Goal: Participate in discussion: Engage in conversation with other users on a specific topic

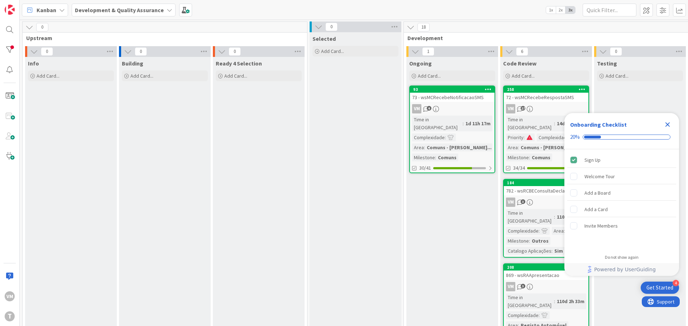
click at [441, 97] on div "73 - wsMCRecebeNotificacaoSMS" at bounding box center [452, 97] width 85 height 9
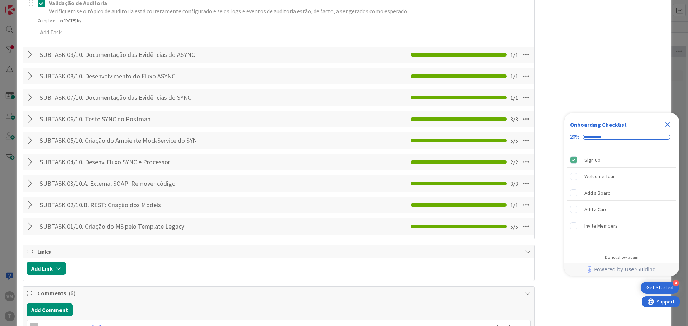
scroll to position [788, 0]
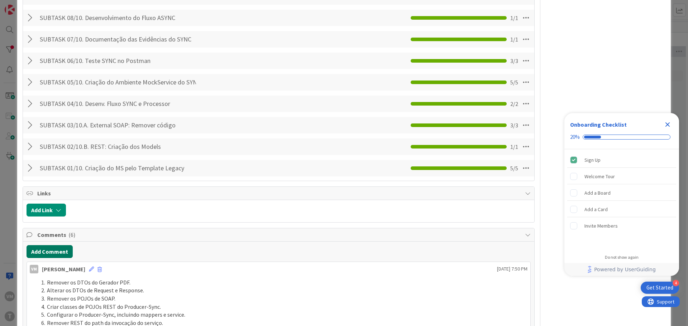
click at [41, 245] on button "Add Comment" at bounding box center [50, 251] width 46 height 13
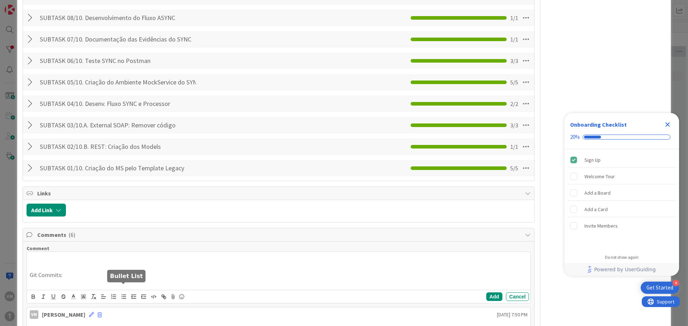
click at [119, 293] on button "button" at bounding box center [124, 297] width 10 height 9
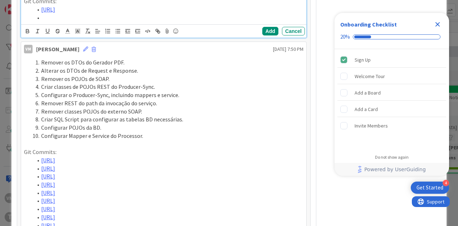
scroll to position [1075, 0]
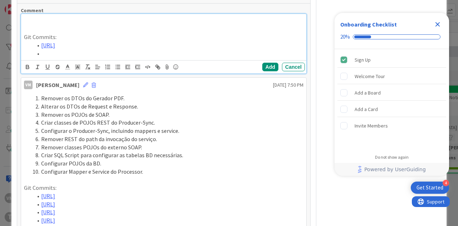
click at [69, 58] on li at bounding box center [168, 53] width 271 height 8
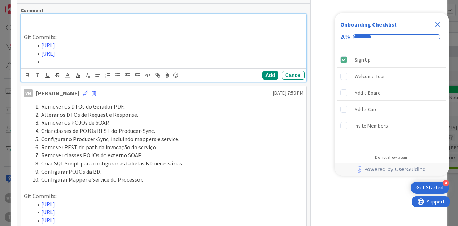
click at [77, 66] on li at bounding box center [168, 61] width 271 height 8
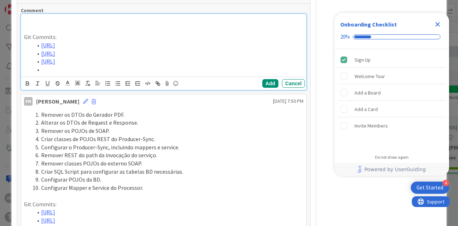
click at [72, 74] on li at bounding box center [168, 70] width 271 height 8
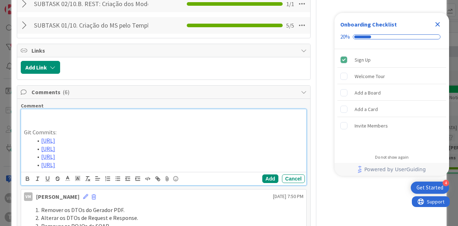
scroll to position [967, 0]
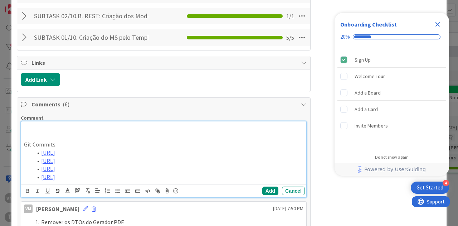
click at [69, 138] on div "Git Commits: [URL] [URL] [URL] [URL]" at bounding box center [163, 152] width 285 height 63
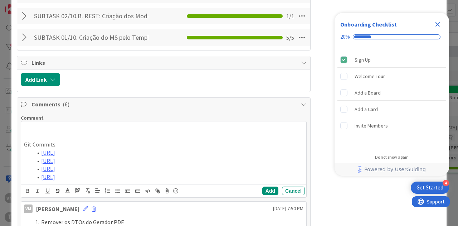
click at [177, 109] on span "Comments ( 6 )" at bounding box center [165, 104] width 266 height 9
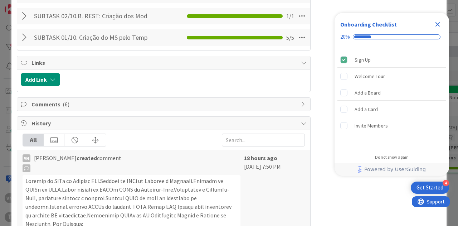
click at [168, 109] on span "Comments ( 6 )" at bounding box center [165, 104] width 266 height 9
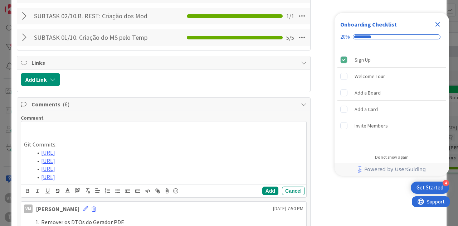
scroll to position [968, 0]
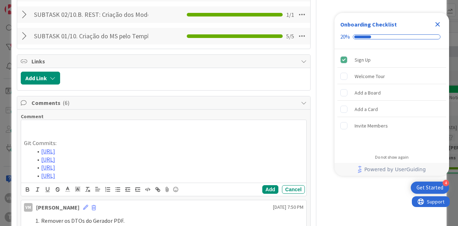
click at [38, 131] on p at bounding box center [164, 127] width 280 height 8
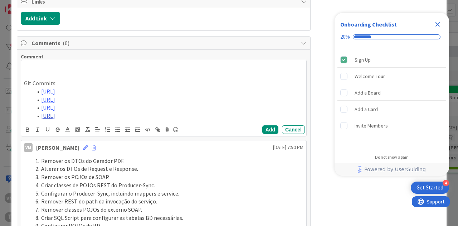
scroll to position [1040, 0]
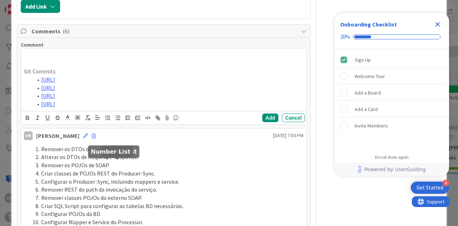
click at [110, 121] on icon "button" at bounding box center [108, 118] width 6 height 6
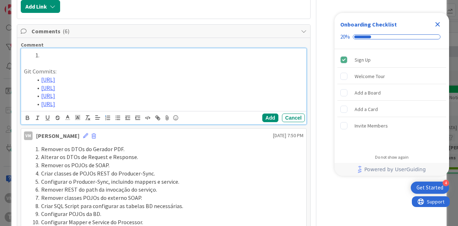
click at [51, 59] on li at bounding box center [168, 55] width 271 height 8
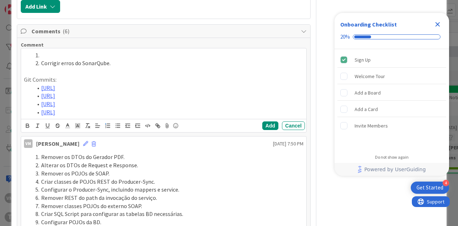
click at [56, 48] on div "Comment" at bounding box center [164, 45] width 286 height 6
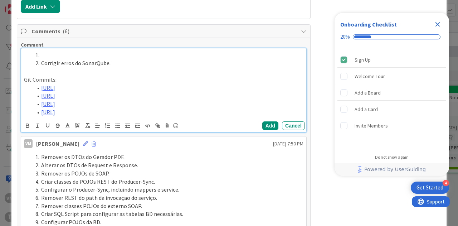
click at [56, 59] on li at bounding box center [168, 55] width 271 height 8
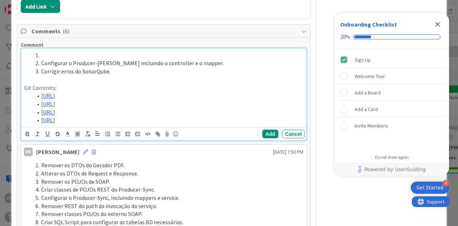
click at [56, 59] on li at bounding box center [168, 55] width 271 height 8
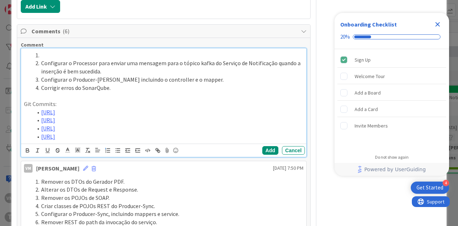
click at [57, 59] on li at bounding box center [168, 55] width 271 height 8
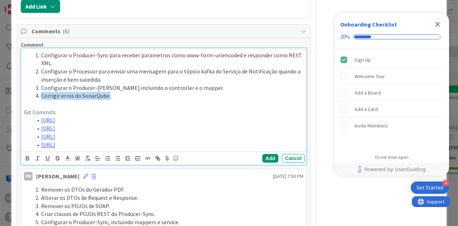
drag, startPoint x: 114, startPoint y: 108, endPoint x: 25, endPoint y: 106, distance: 88.5
click at [25, 100] on ol "Configurar o Producer-Sync para receber parametros como www-form-urlencoded e r…" at bounding box center [164, 75] width 280 height 49
click at [40, 67] on li "Configurar o Producer-Sync para receber parametros como www-form-urlencoded e r…" at bounding box center [168, 59] width 271 height 16
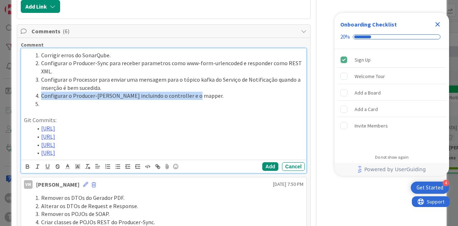
drag, startPoint x: 197, startPoint y: 109, endPoint x: 38, endPoint y: 107, distance: 159.4
click at [38, 100] on li "Configurar o Producer-[PERSON_NAME] incluindo o controller e o mapper." at bounding box center [168, 96] width 271 height 8
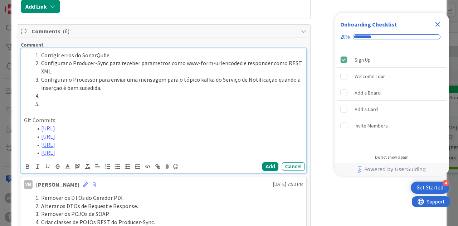
click at [40, 75] on li "Configurar o Producer-Sync para receber parametros como www-form-urlencoded e r…" at bounding box center [168, 67] width 271 height 16
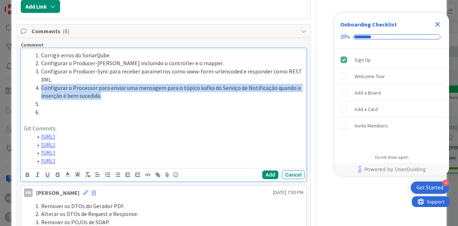
drag, startPoint x: 106, startPoint y: 111, endPoint x: 36, endPoint y: 100, distance: 71.4
click at [36, 100] on li "Configurar o Processor para enviar uma mensagem para o tópico kafka do Serviço …" at bounding box center [168, 92] width 271 height 16
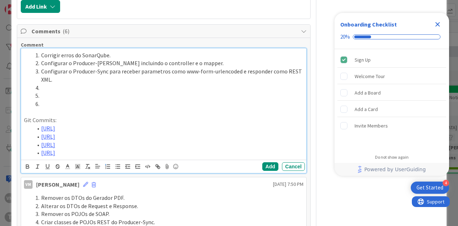
click at [41, 76] on span at bounding box center [41, 71] width 0 height 8
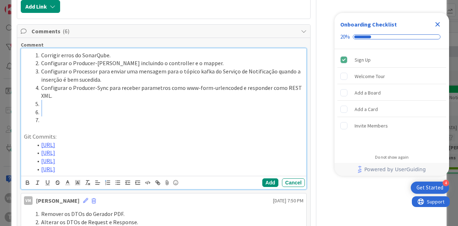
drag, startPoint x: 61, startPoint y: 133, endPoint x: 61, endPoint y: 120, distance: 12.5
click at [61, 120] on ol "Corrigir erros do SonarQube. Configurar o Producer-[PERSON_NAME] incluindo o co…" at bounding box center [164, 87] width 280 height 73
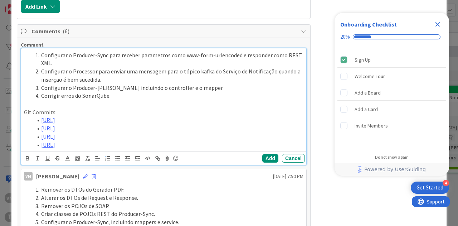
click at [155, 67] on li "Configurar o Producer-Sync para receber parametros como www-form-urlencoded e r…" at bounding box center [168, 59] width 271 height 16
drag, startPoint x: 155, startPoint y: 69, endPoint x: 139, endPoint y: 78, distance: 18.4
click at [139, 67] on li "Configurar o Producer-Sync para receber parametros como www-form-urlencoded e r…" at bounding box center [168, 59] width 271 height 16
click at [148, 67] on li "Configurar o Producer-Sync para receber parametros como www-form-urlencoded e r…" at bounding box center [168, 59] width 271 height 16
click at [0, 0] on lt-span "parâmetros" at bounding box center [0, 0] width 0 height 0
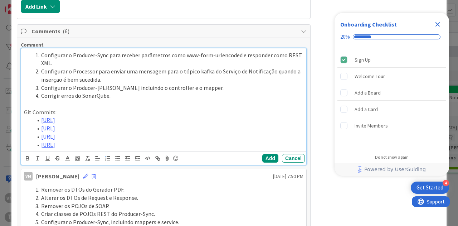
click at [201, 83] on li "Configurar o Processor para enviar uma mensagem para o tópico kafka do Serviço …" at bounding box center [168, 75] width 271 height 16
click at [144, 83] on li "Configurar o Processor para enviar uma mensagem para o tópico kafka do Serviço …" at bounding box center [168, 75] width 271 height 16
click at [269, 163] on button "Add" at bounding box center [271, 158] width 16 height 9
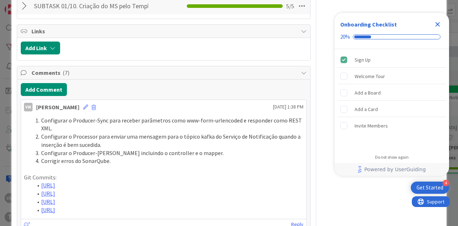
scroll to position [933, 0]
